Goal: Transaction & Acquisition: Download file/media

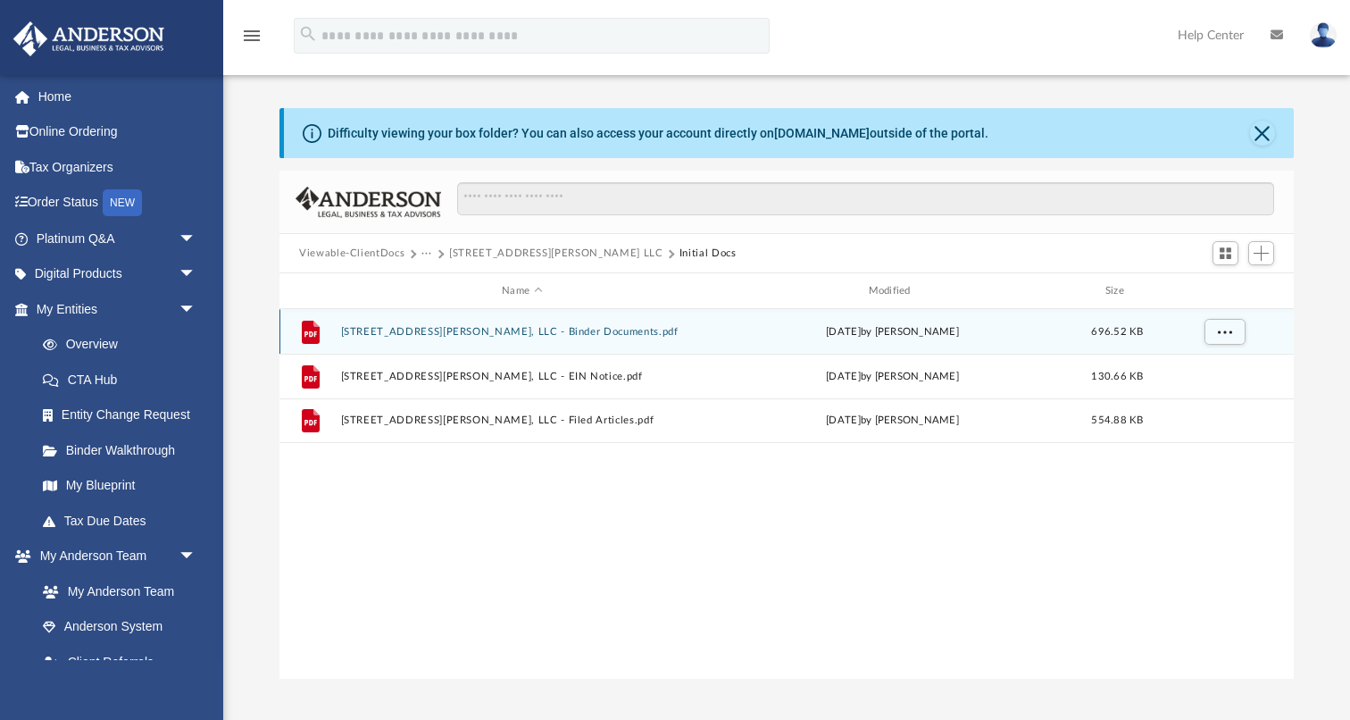
scroll to position [406, 1014]
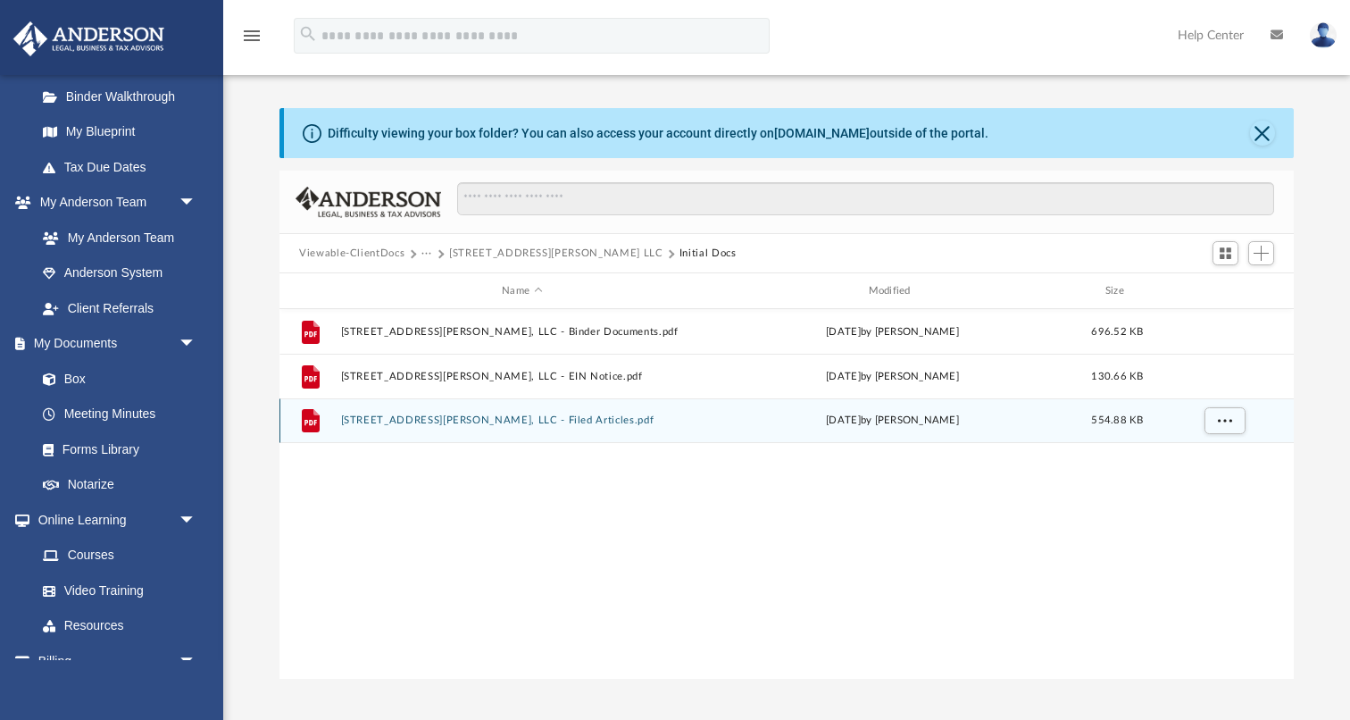
click at [520, 422] on button "[STREET_ADDRESS][PERSON_NAME], LLC - Filed Articles.pdf" at bounding box center [522, 420] width 362 height 12
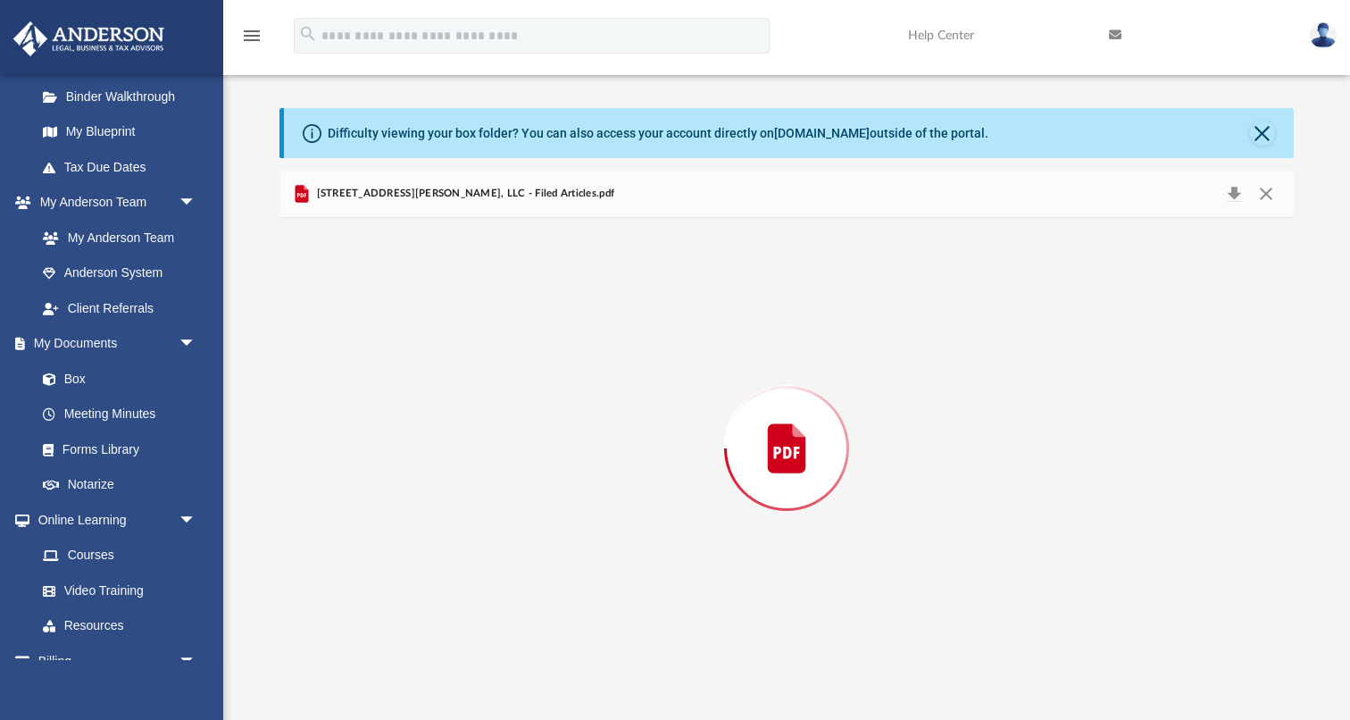
click at [520, 422] on div "Preview" at bounding box center [786, 448] width 1014 height 461
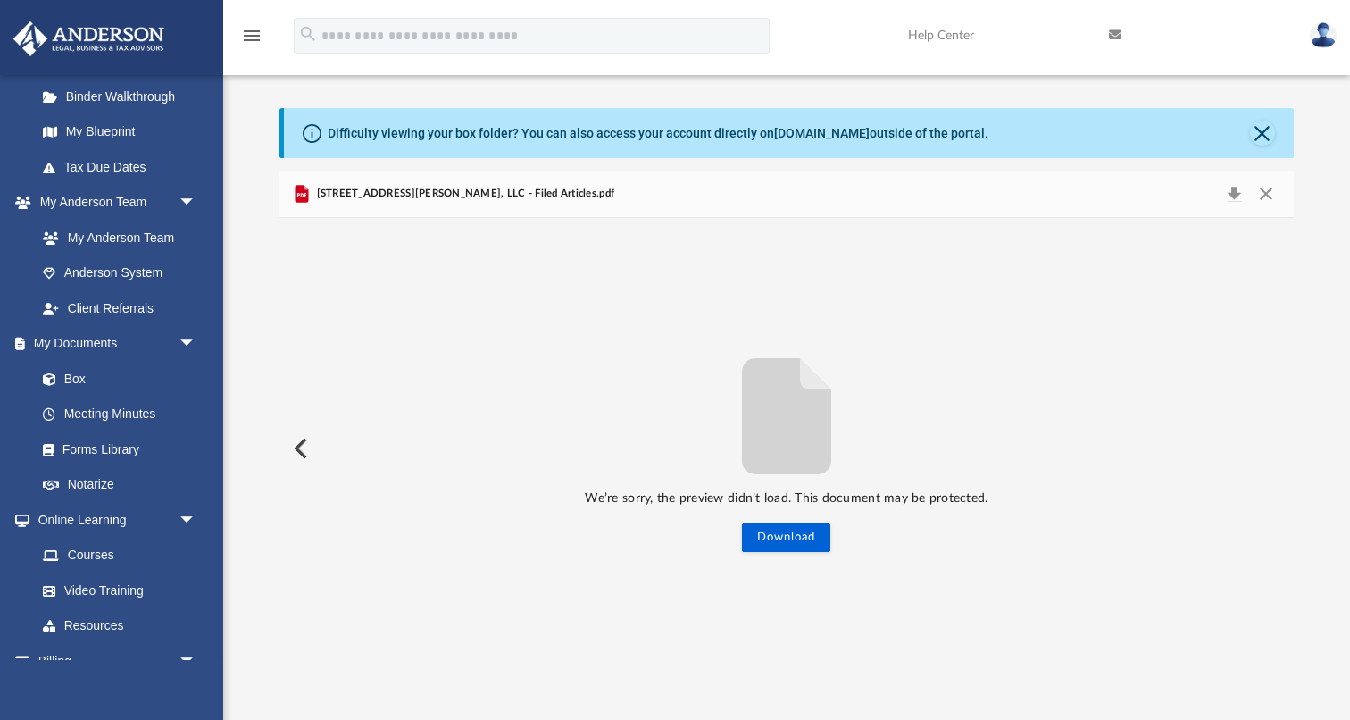
click at [309, 447] on button "Preview" at bounding box center [298, 448] width 39 height 50
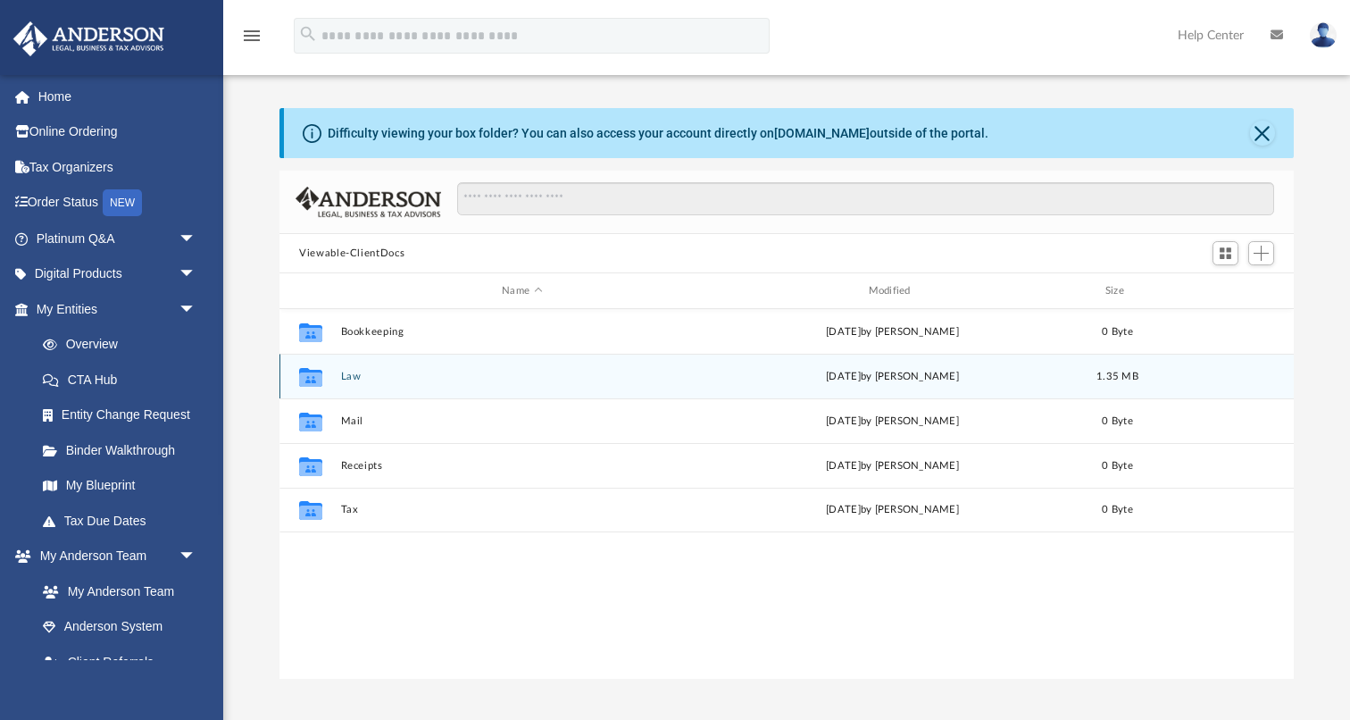
scroll to position [1, 1]
click at [345, 377] on button "Law" at bounding box center [522, 376] width 362 height 12
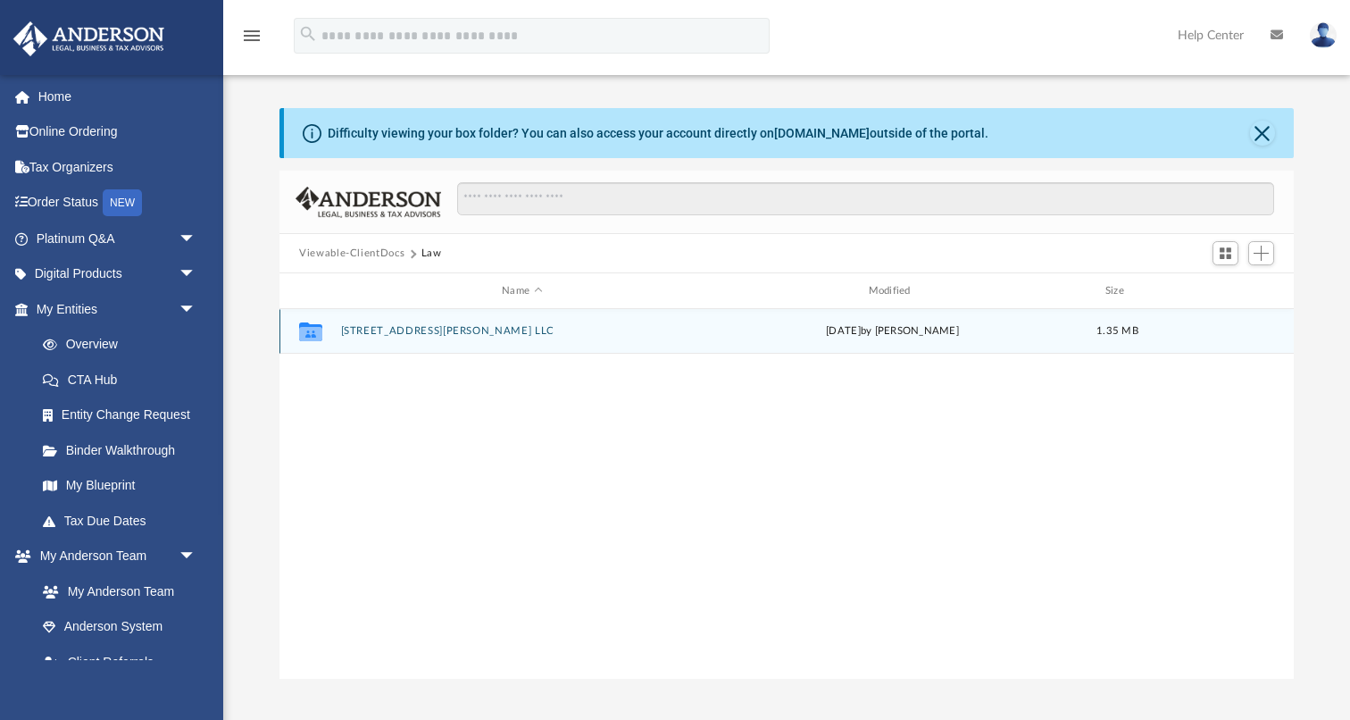
click at [362, 334] on button "[STREET_ADDRESS][PERSON_NAME] LLC" at bounding box center [522, 331] width 362 height 12
click at [362, 334] on button "Initial Docs" at bounding box center [522, 331] width 362 height 12
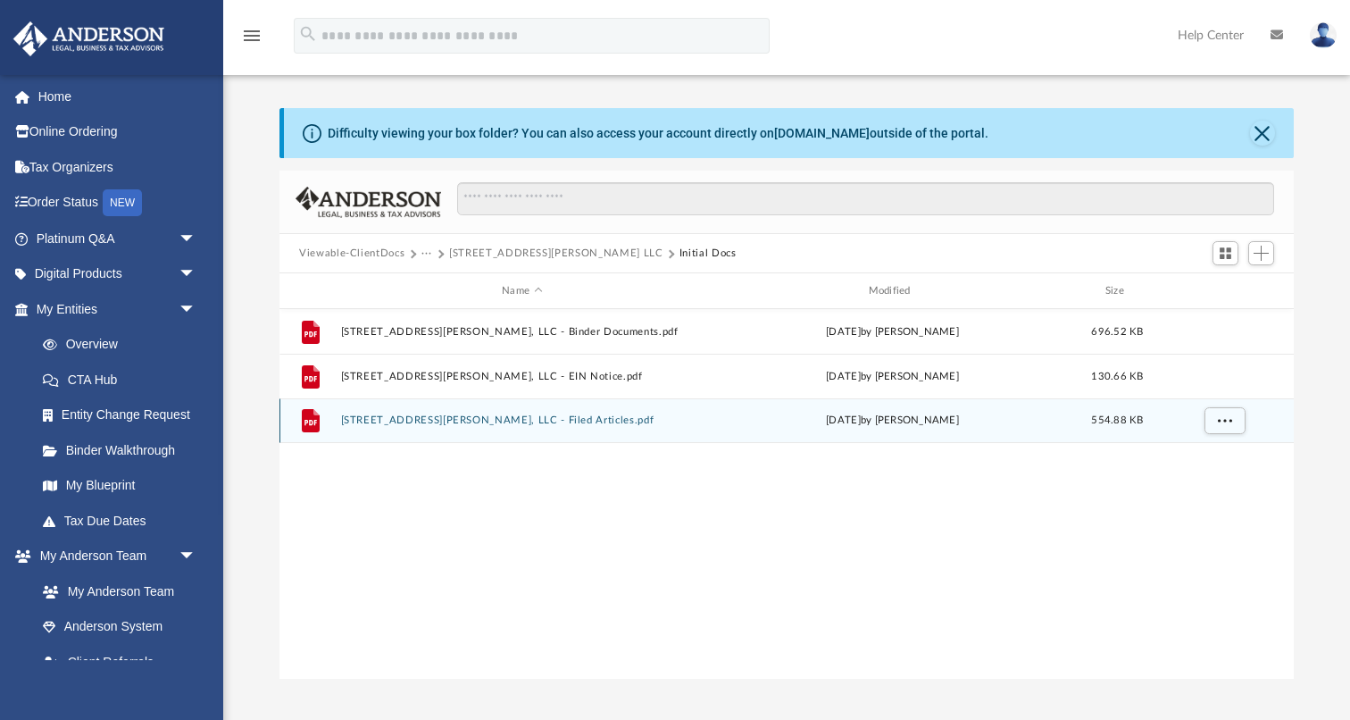
click at [374, 415] on button "[STREET_ADDRESS][PERSON_NAME], LLC - Filed Articles.pdf" at bounding box center [522, 420] width 362 height 12
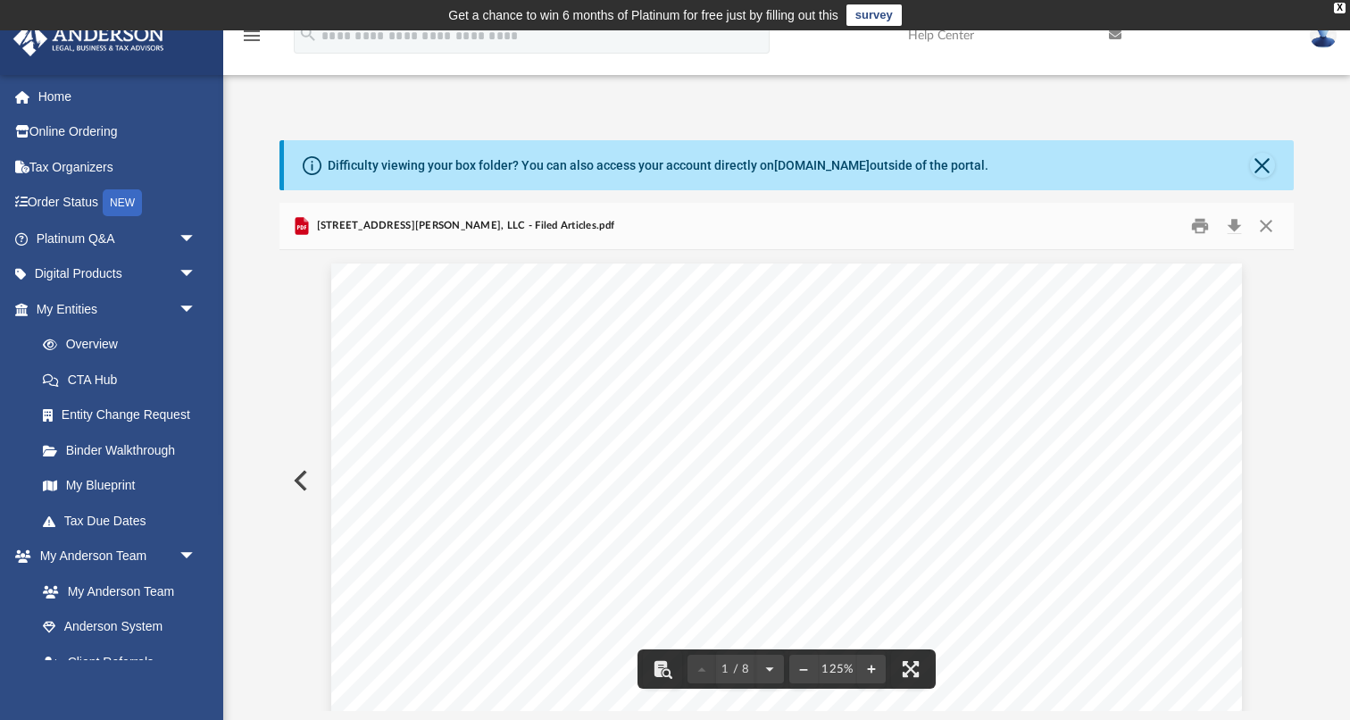
scroll to position [0, 0]
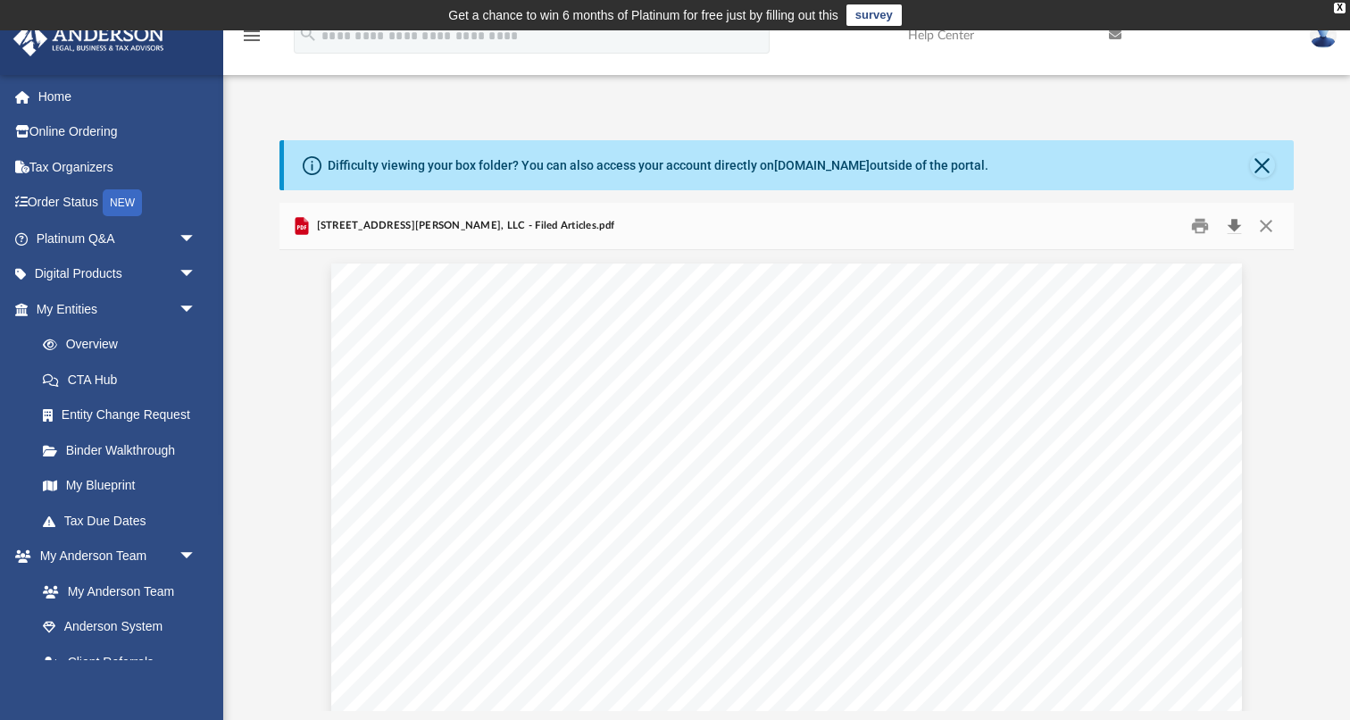
click at [1231, 226] on button "Download" at bounding box center [1234, 226] width 32 height 28
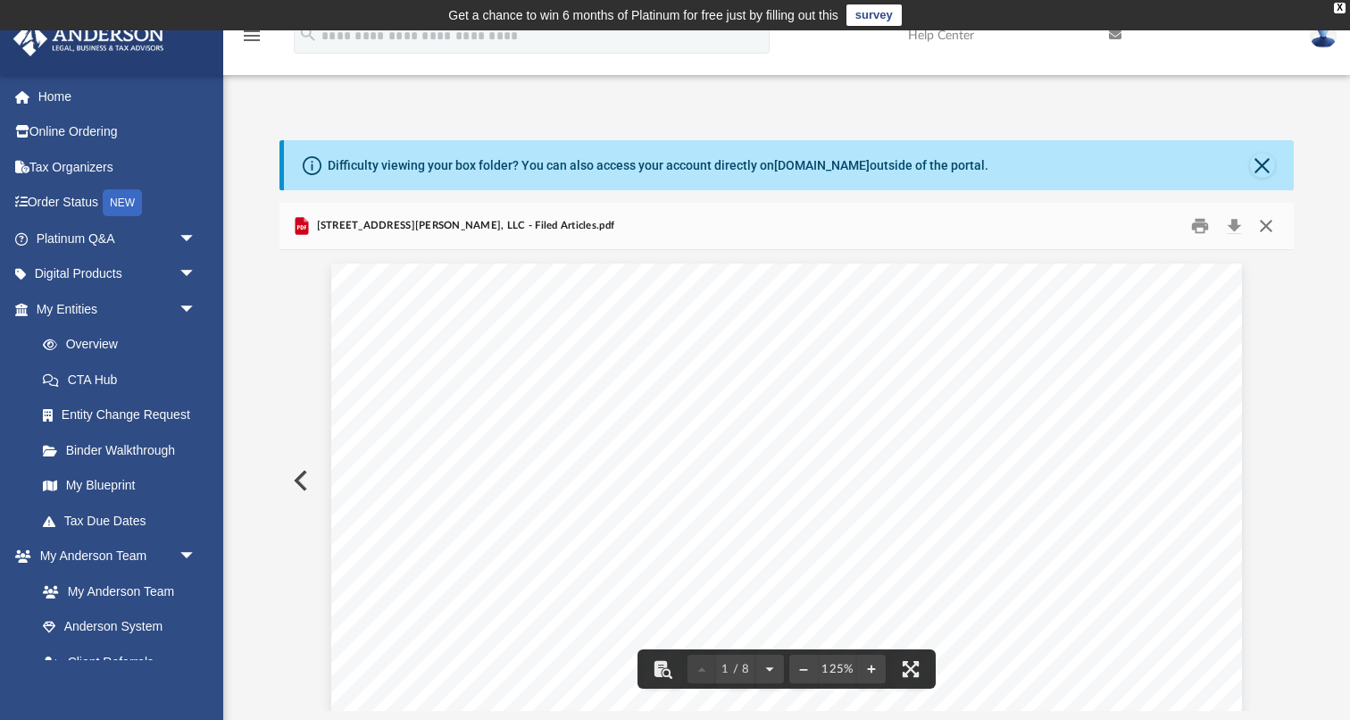
click at [1268, 224] on button "Close" at bounding box center [1266, 226] width 32 height 28
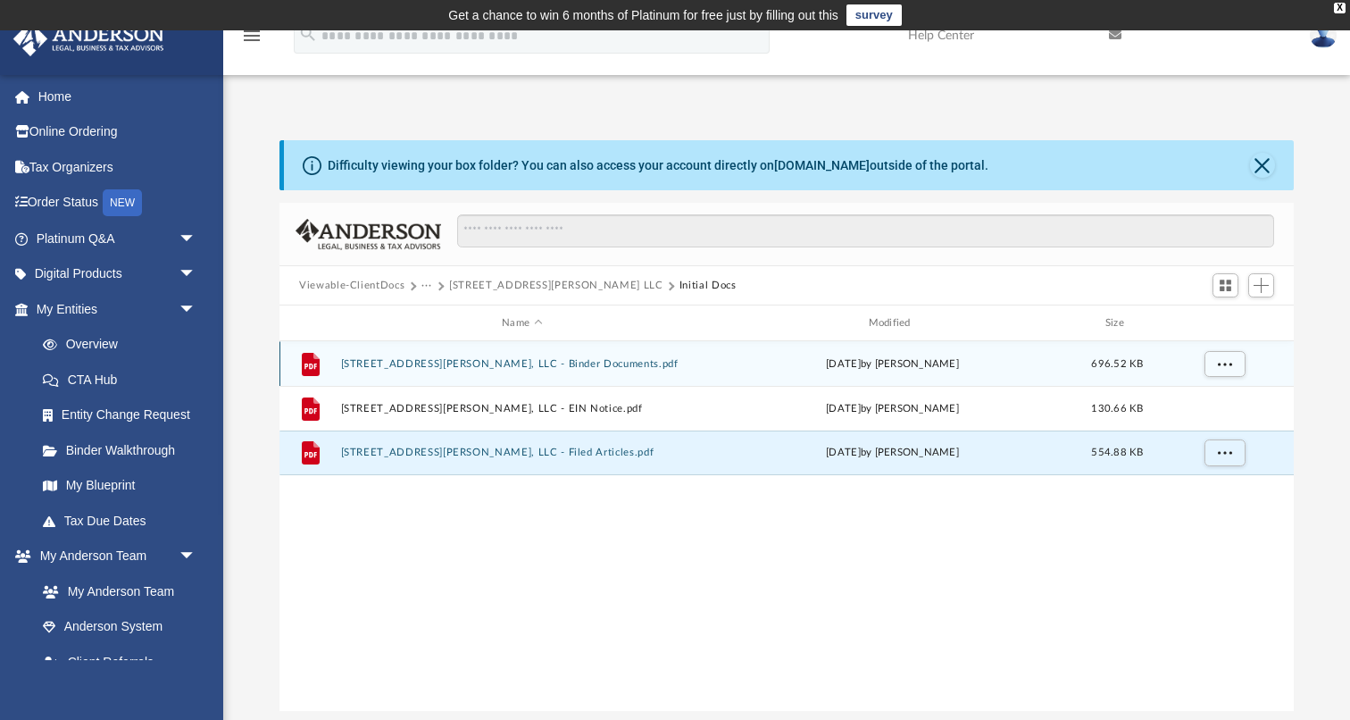
click at [534, 370] on div "File [STREET_ADDRESS][PERSON_NAME], LLC - Binder Documents.pdf [DATE] by [PERSO…" at bounding box center [786, 363] width 1014 height 45
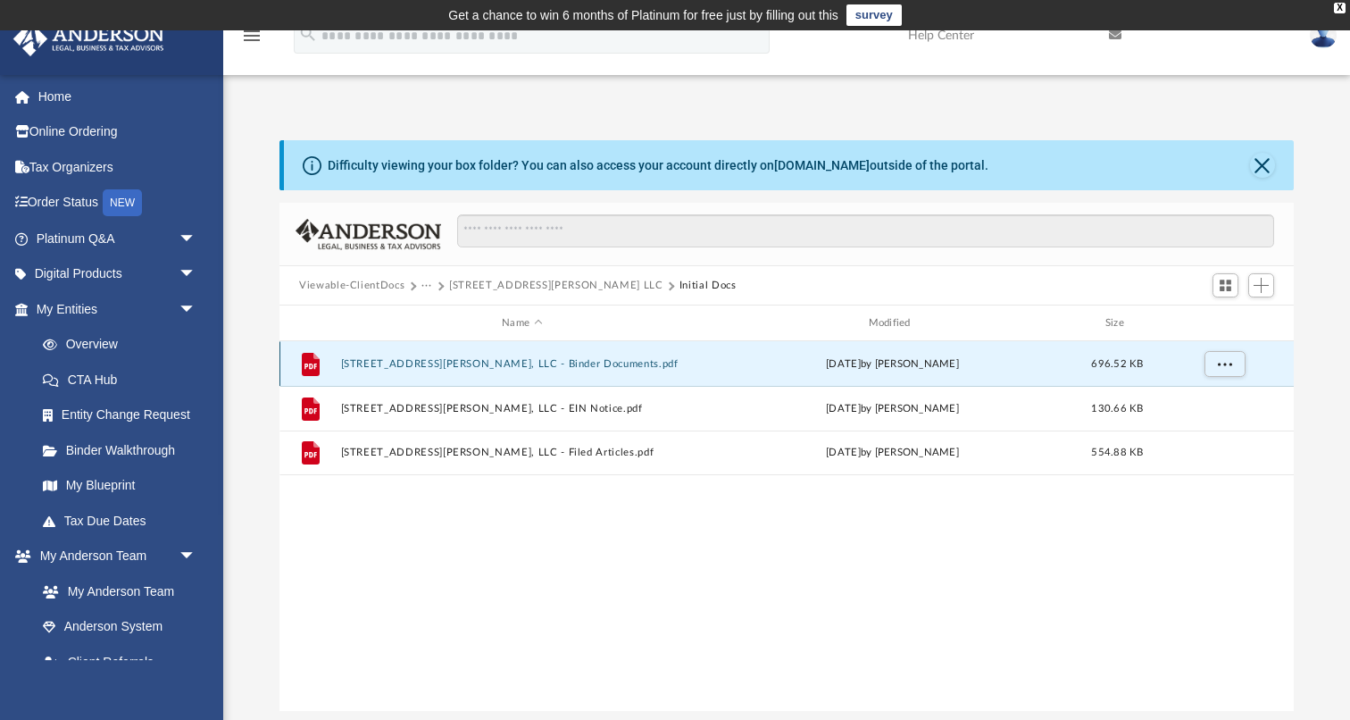
click at [535, 368] on button "[STREET_ADDRESS][PERSON_NAME], LLC - Binder Documents.pdf" at bounding box center [522, 364] width 362 height 12
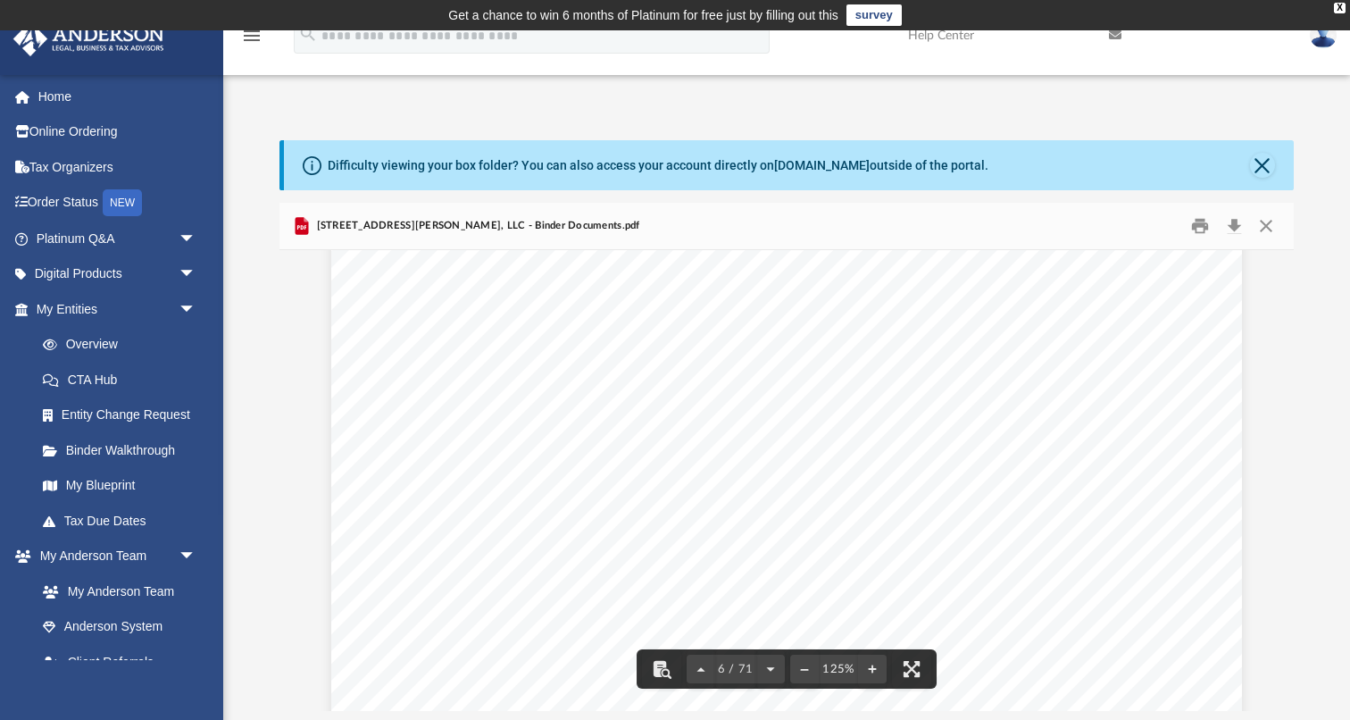
scroll to position [6090, 0]
click at [1232, 219] on button "Download" at bounding box center [1234, 226] width 32 height 28
click at [1264, 229] on button "Close" at bounding box center [1266, 226] width 32 height 28
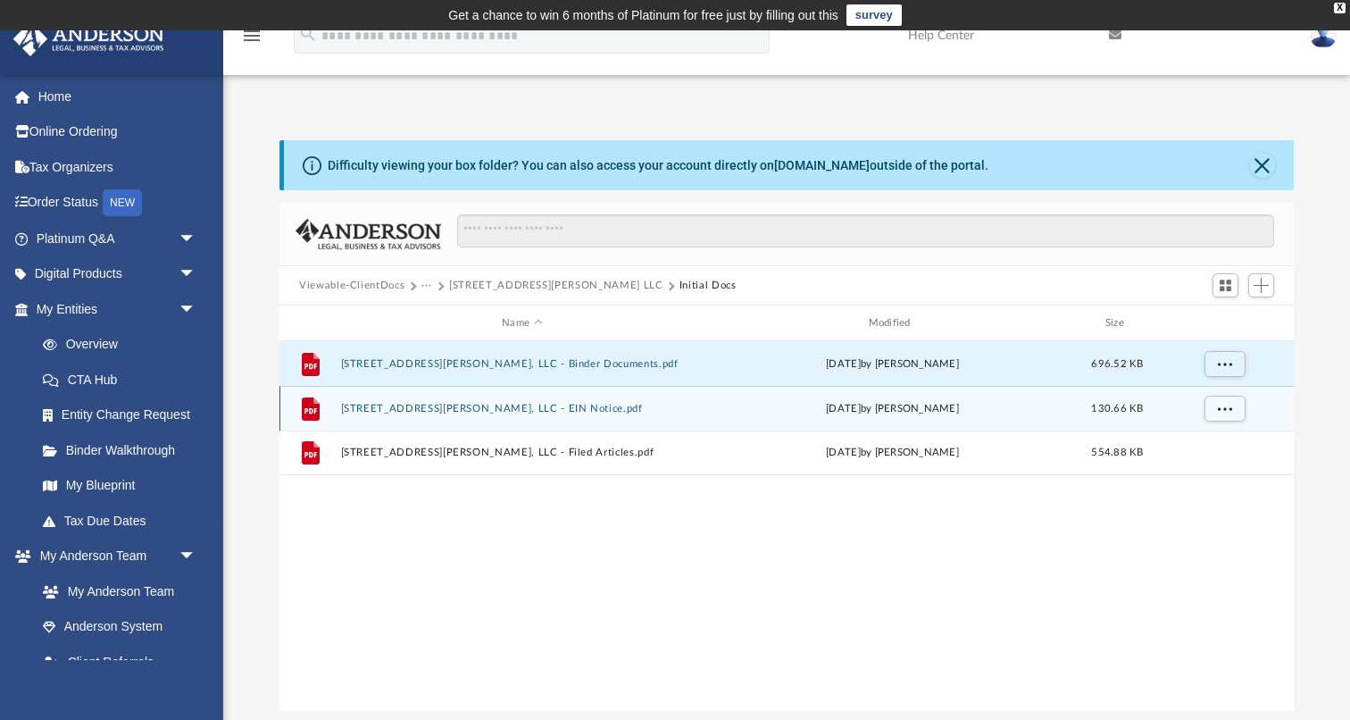
click at [520, 410] on button "[STREET_ADDRESS][PERSON_NAME], LLC - EIN Notice.pdf" at bounding box center [522, 409] width 362 height 12
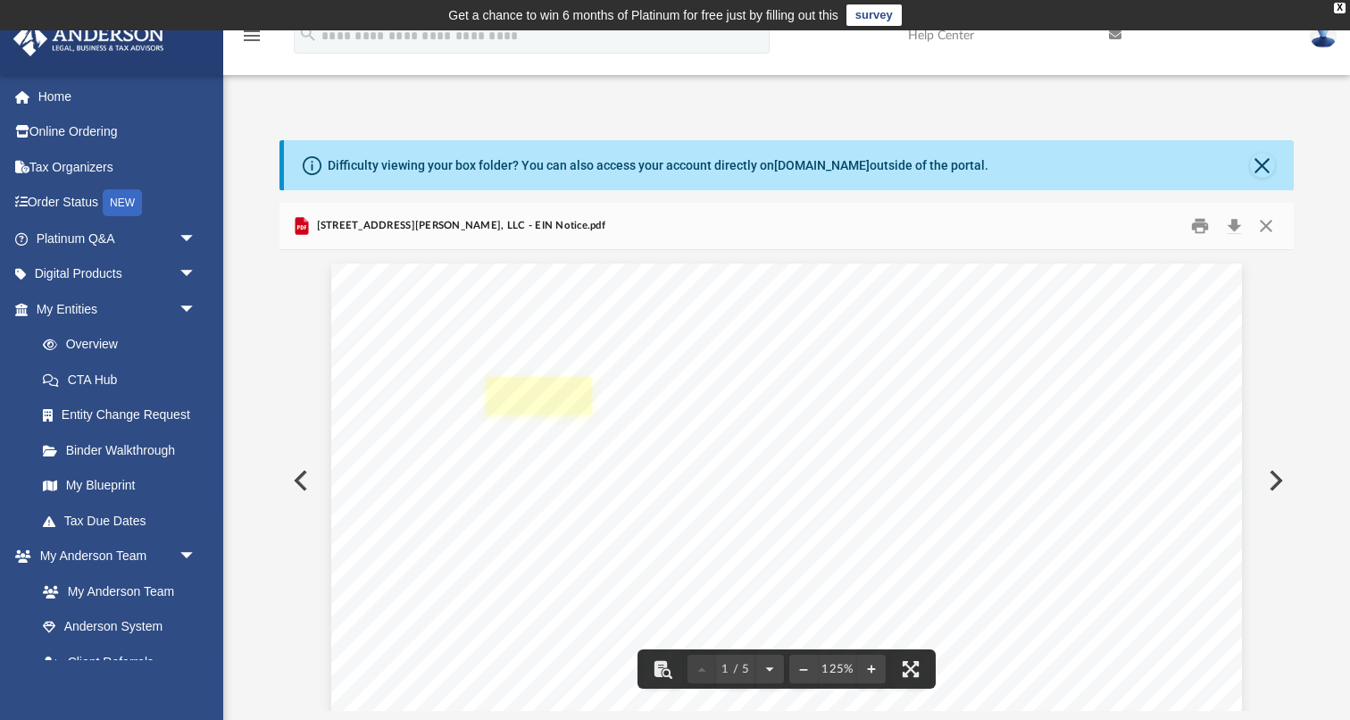
scroll to position [0, 0]
click at [1235, 220] on button "Download" at bounding box center [1234, 226] width 32 height 28
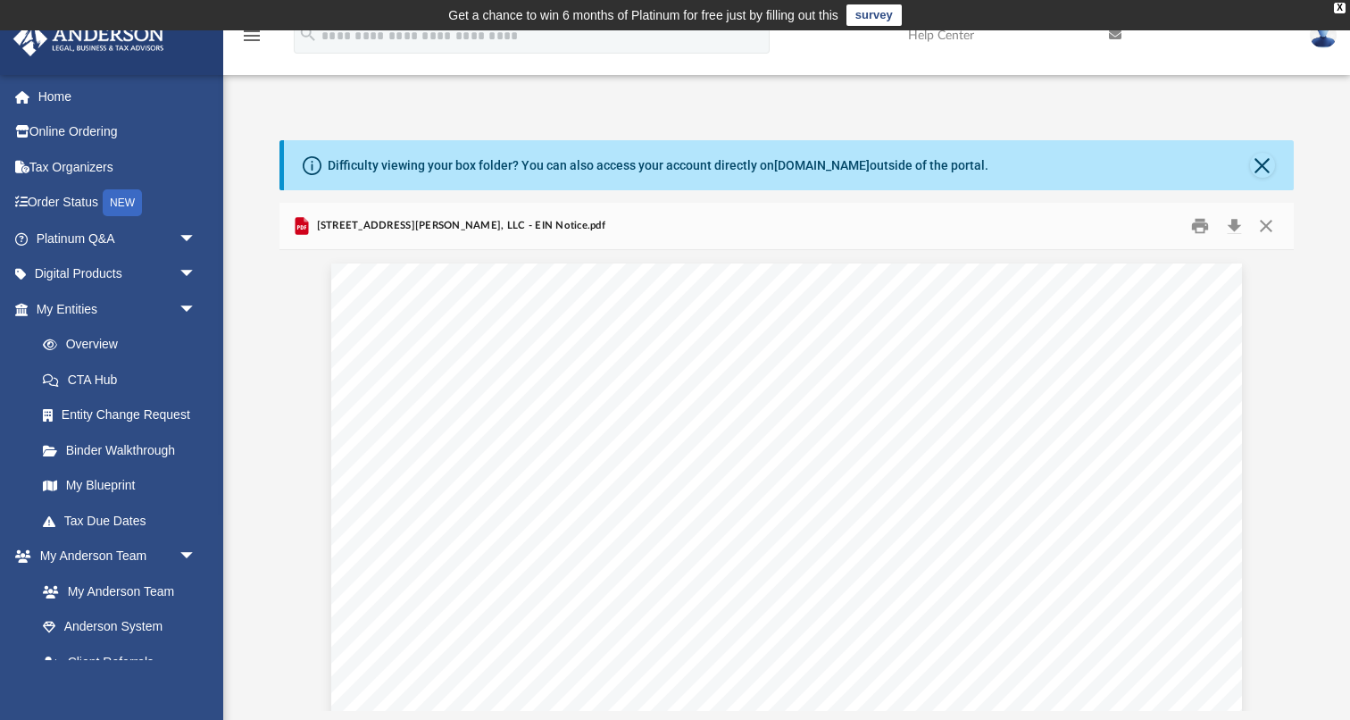
scroll to position [30, 0]
